Goal: Transaction & Acquisition: Subscribe to service/newsletter

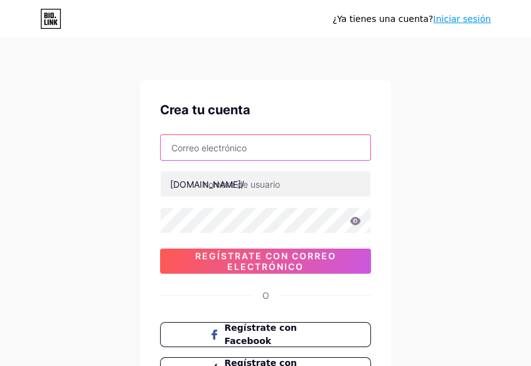
click at [235, 145] on input "text" at bounding box center [266, 147] width 210 height 25
type input "[EMAIL_ADDRESS][DOMAIN_NAME]"
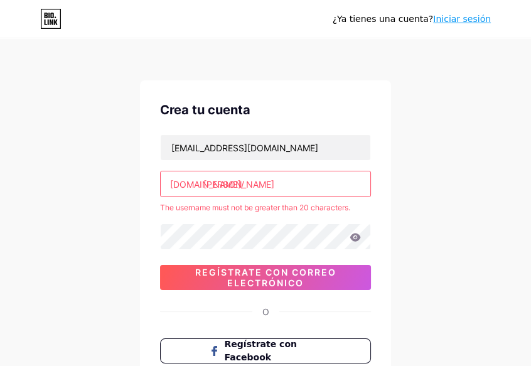
click at [272, 186] on input "[PERSON_NAME]" at bounding box center [266, 183] width 210 height 25
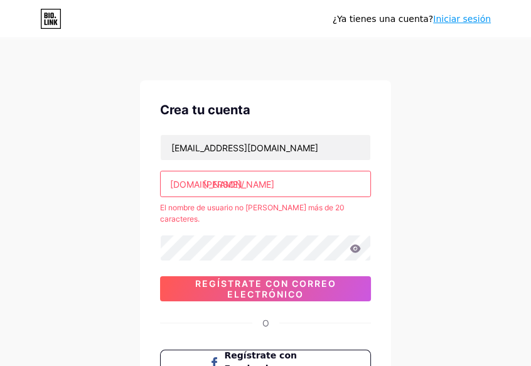
drag, startPoint x: 310, startPoint y: 184, endPoint x: 210, endPoint y: 183, distance: 100.4
click at [210, 183] on input "[PERSON_NAME]" at bounding box center [266, 183] width 210 height 25
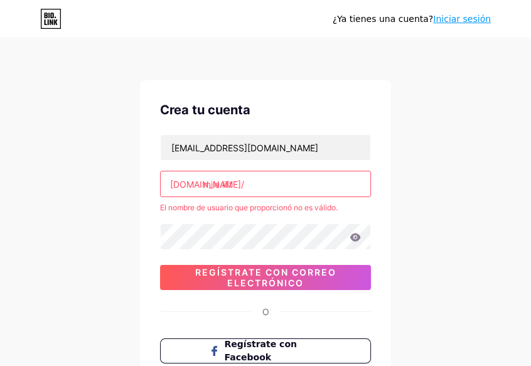
click at [222, 185] on input "mile.lift" at bounding box center [266, 183] width 210 height 25
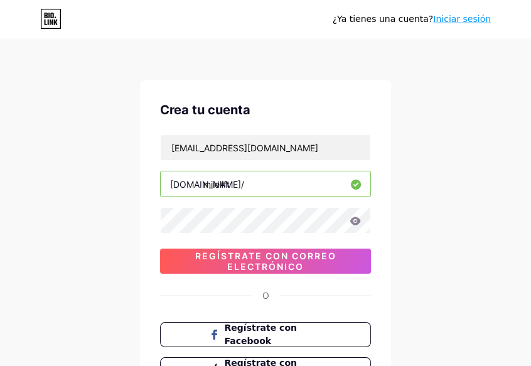
type input "milelift"
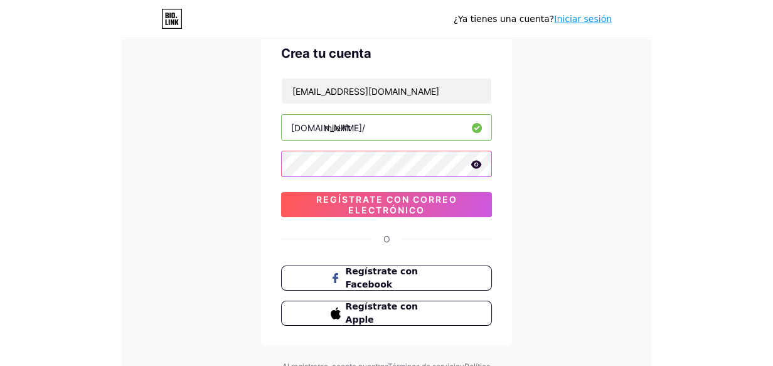
scroll to position [48, 0]
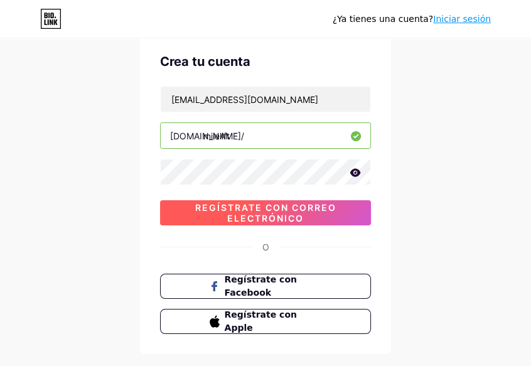
click at [253, 212] on span "Regístrate con correo electrónico" at bounding box center [265, 212] width 211 height 21
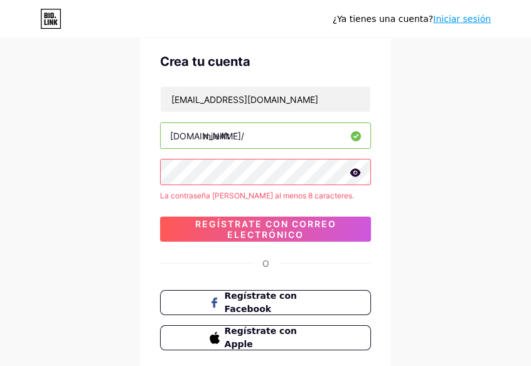
click at [355, 176] on icon at bounding box center [355, 172] width 11 height 8
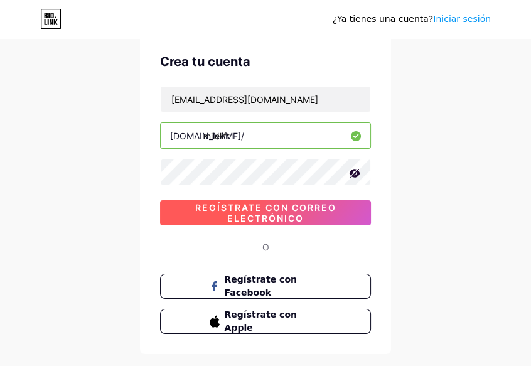
click at [296, 218] on span "Regístrate con correo electrónico" at bounding box center [265, 212] width 211 height 21
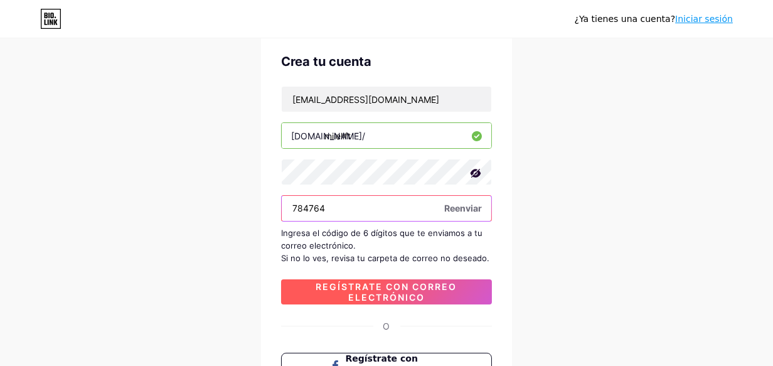
type input "784764"
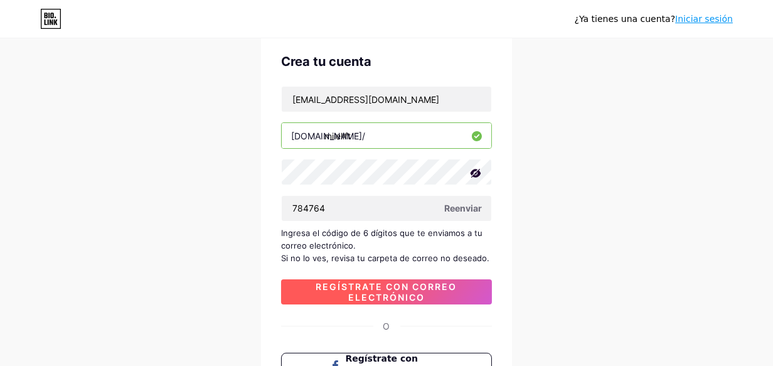
click at [427, 291] on span "Regístrate con correo electrónico" at bounding box center [386, 291] width 211 height 21
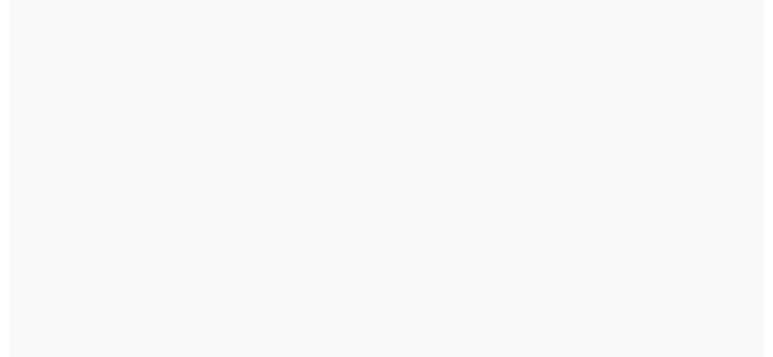
scroll to position [0, 0]
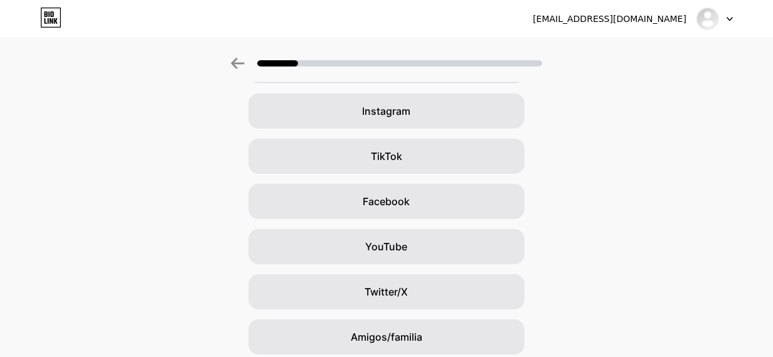
scroll to position [9, 0]
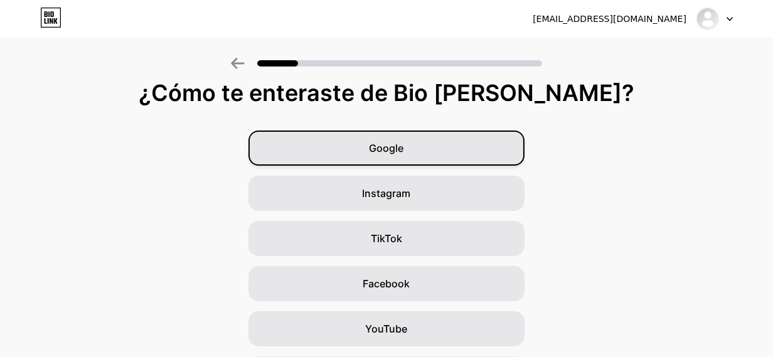
click at [382, 144] on span "Google" at bounding box center [387, 148] width 35 height 15
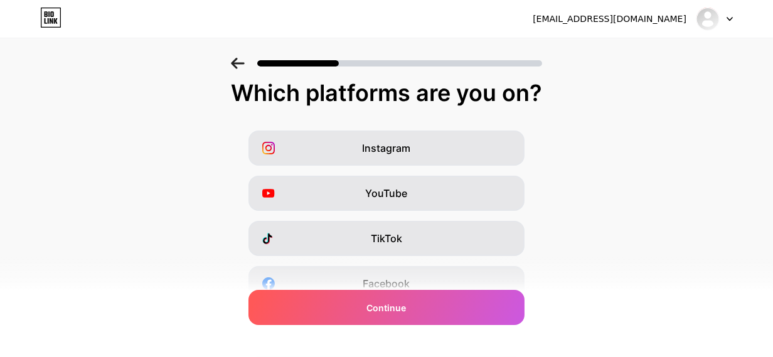
scroll to position [0, 0]
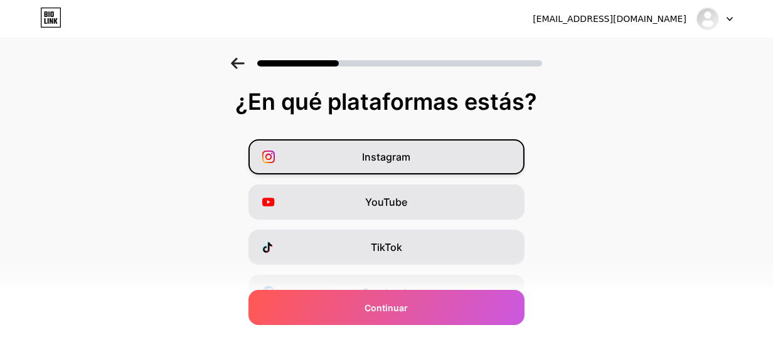
click at [429, 158] on div "Instagram" at bounding box center [386, 156] width 276 height 35
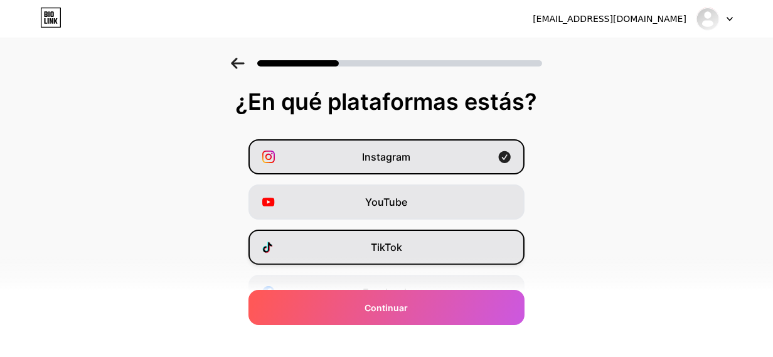
click at [393, 246] on span "TikTok" at bounding box center [386, 247] width 31 height 15
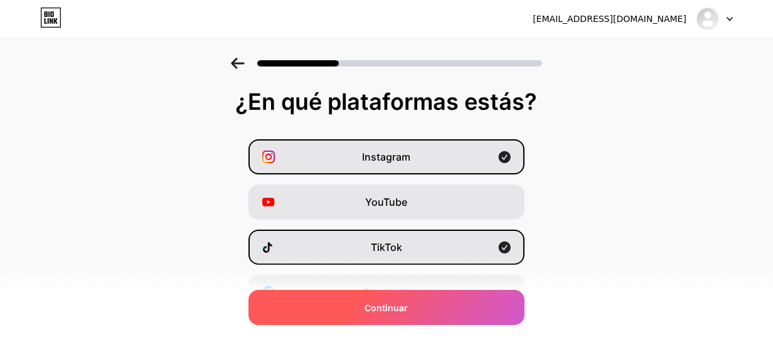
click at [389, 297] on div "Continuar" at bounding box center [386, 307] width 276 height 35
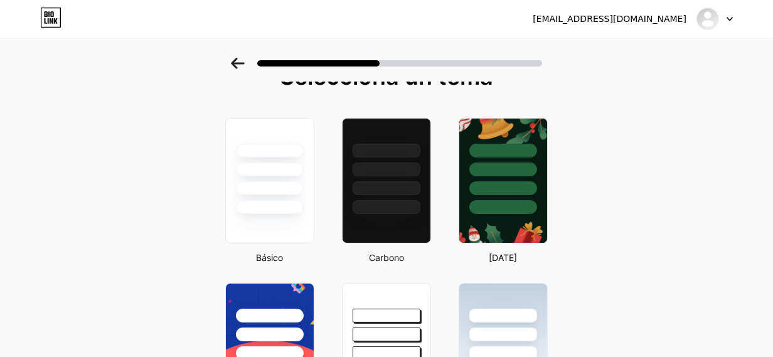
scroll to position [22, 0]
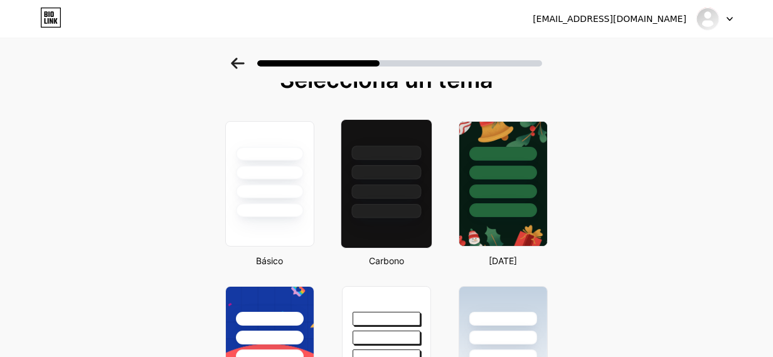
click at [369, 210] on div at bounding box center [386, 211] width 70 height 14
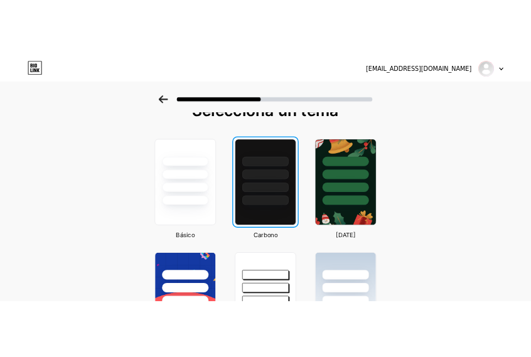
scroll to position [0, 0]
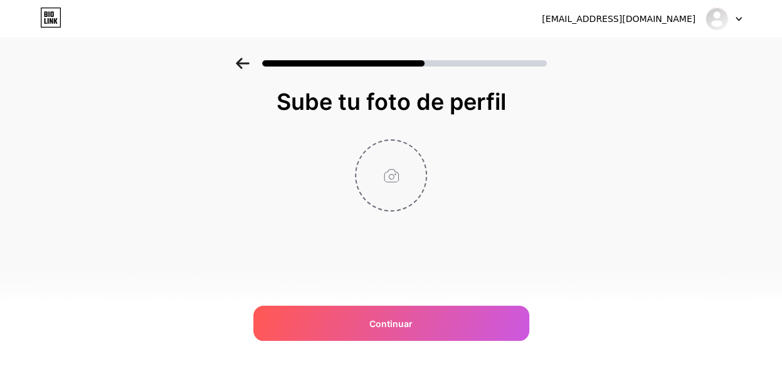
click at [382, 173] on input "file" at bounding box center [391, 176] width 70 height 70
type input "C:\fakepath\Screenshot_20250903_200041_Gallery.jpg"
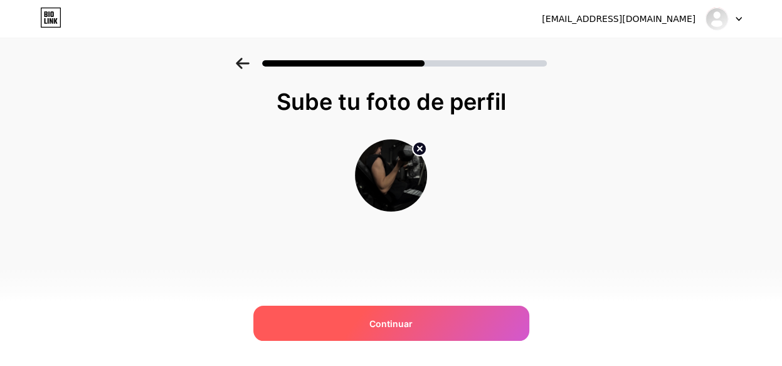
click at [408, 322] on span "Continuar" at bounding box center [391, 323] width 43 height 13
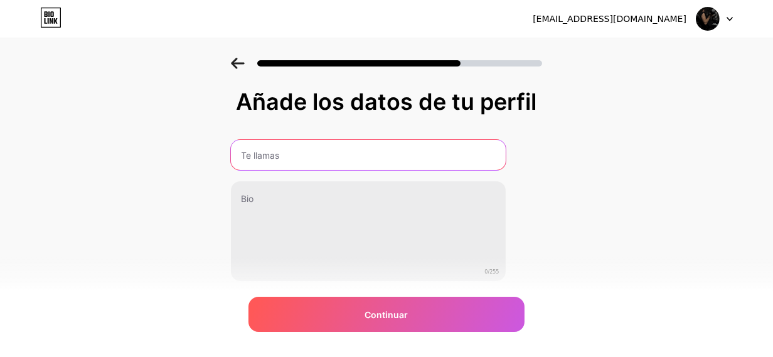
click at [336, 157] on input "text" at bounding box center [368, 155] width 275 height 30
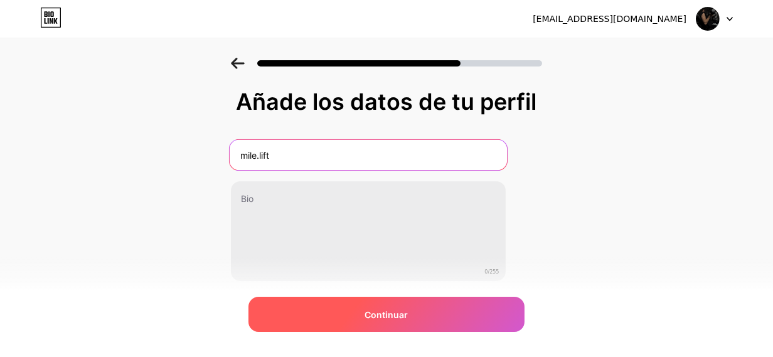
type input "mile.lift"
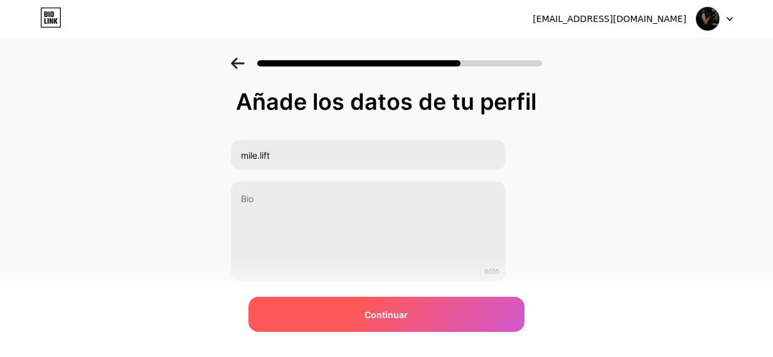
click at [408, 313] on span "Continuar" at bounding box center [386, 314] width 43 height 13
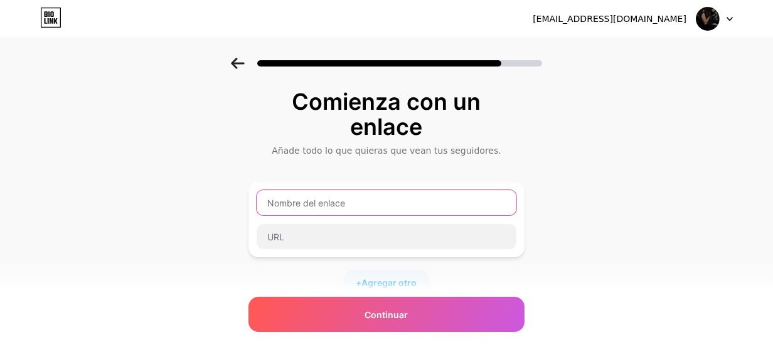
click at [341, 201] on input "text" at bounding box center [387, 202] width 260 height 25
type input "i"
type input "I"
type input "A"
type input "PLANES DE ENTRENAMIENTO"
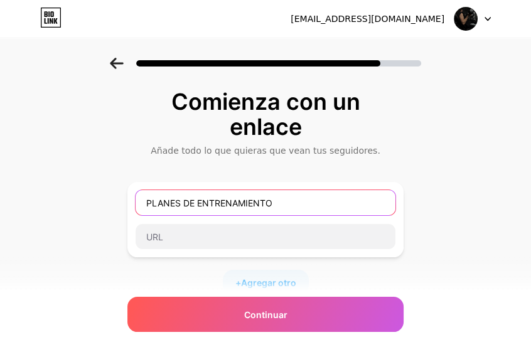
drag, startPoint x: 150, startPoint y: 202, endPoint x: 311, endPoint y: 206, distance: 161.3
click at [311, 206] on input "PLANES DE ENTRENAMIENTO" at bounding box center [266, 202] width 260 height 25
paste input "Entrenamiento guiado 1:1"
drag, startPoint x: 240, startPoint y: 201, endPoint x: 131, endPoint y: 201, distance: 108.6
click at [131, 201] on div "Entrenamiento guiado 1:1" at bounding box center [265, 219] width 276 height 75
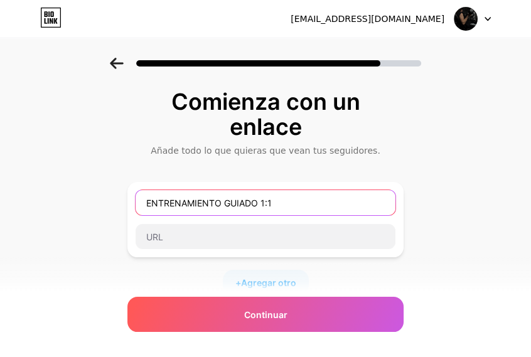
type input "ENTRENAMIENTO GUIADO 1:1"
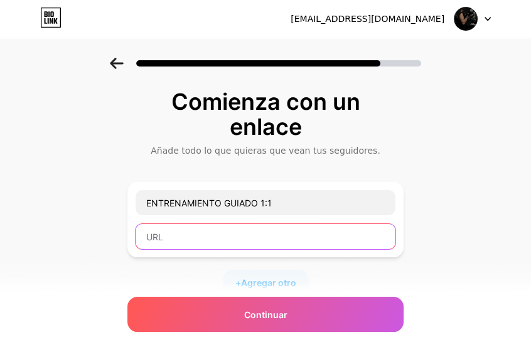
click at [221, 240] on input "text" at bounding box center [266, 236] width 260 height 25
paste input "[URL][DOMAIN_NAME]"
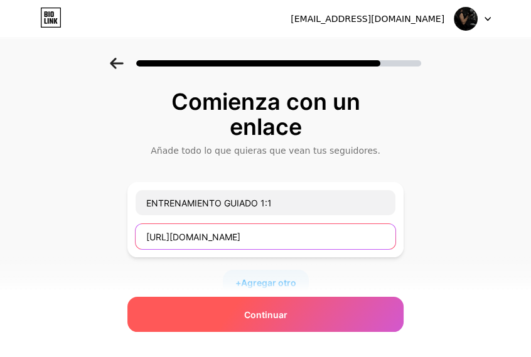
type input "[URL][DOMAIN_NAME]"
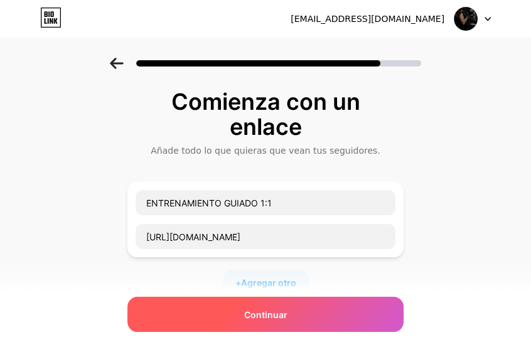
scroll to position [0, 0]
click at [241, 322] on div "Continuar" at bounding box center [265, 314] width 276 height 35
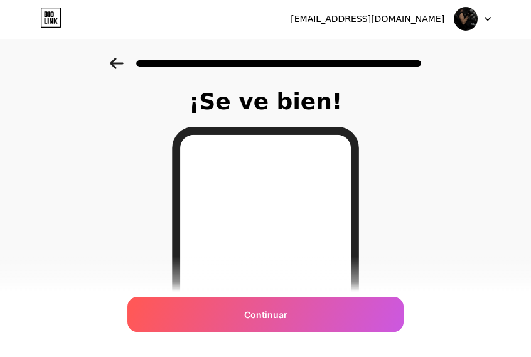
click at [116, 61] on icon at bounding box center [116, 63] width 13 height 11
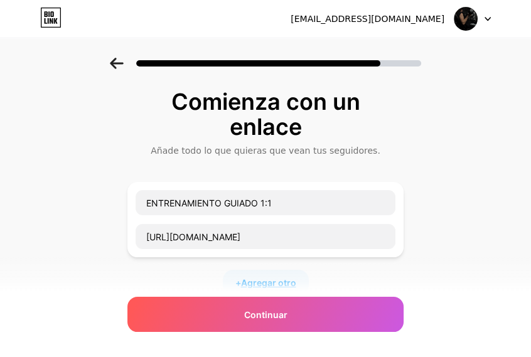
click at [252, 280] on span "Agregar otro" at bounding box center [268, 282] width 55 height 13
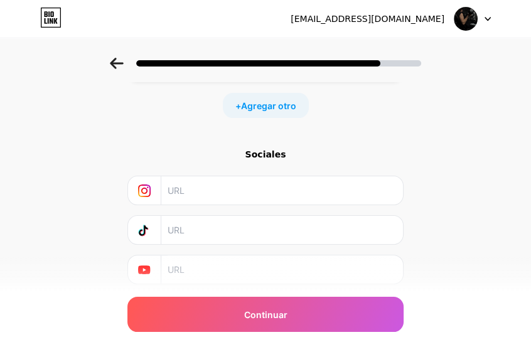
scroll to position [304, 0]
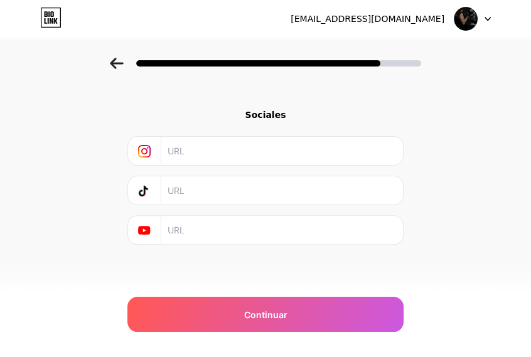
click at [291, 151] on input "text" at bounding box center [282, 151] width 228 height 28
paste input "[URL][DOMAIN_NAME]"
click at [291, 151] on input "[URL][DOMAIN_NAME]" at bounding box center [282, 151] width 228 height 28
type input "[URL][DOMAIN_NAME]"
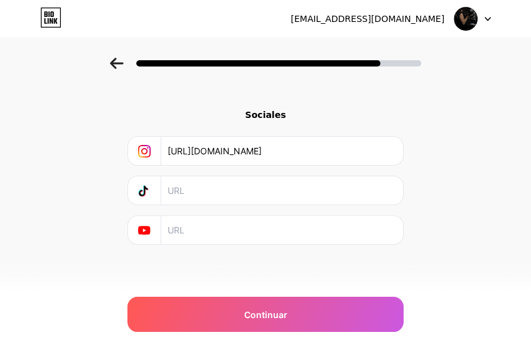
scroll to position [0, 0]
click at [208, 201] on input "text" at bounding box center [282, 190] width 228 height 28
paste input "[URL][DOMAIN_NAME][DOMAIN_NAME]"
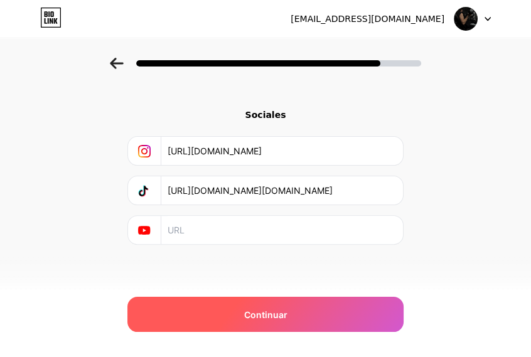
type input "[URL][DOMAIN_NAME][DOMAIN_NAME]"
click at [225, 323] on div "Continuar" at bounding box center [265, 314] width 276 height 35
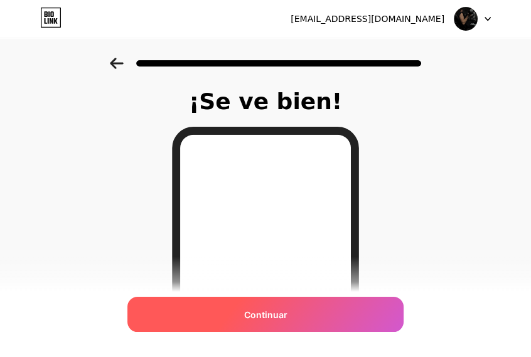
click at [224, 318] on div "Continuar" at bounding box center [265, 314] width 276 height 35
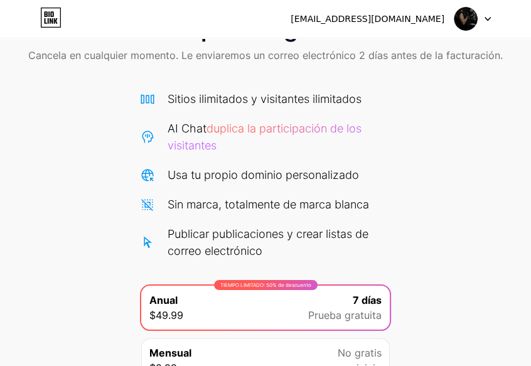
scroll to position [173, 0]
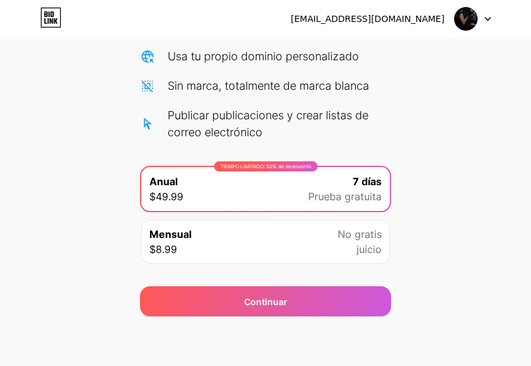
click at [270, 235] on div "Mensual $8.99 No gratis juicio" at bounding box center [265, 242] width 248 height 44
